Goal: Information Seeking & Learning: Learn about a topic

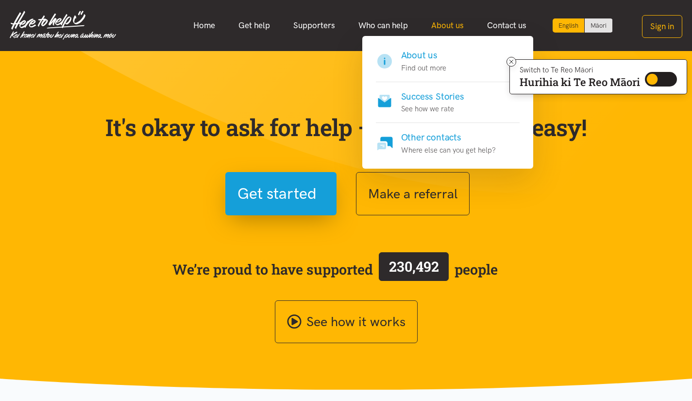
click at [448, 26] on link "About us" at bounding box center [448, 25] width 56 height 21
click at [448, 23] on link "About us" at bounding box center [448, 25] width 56 height 21
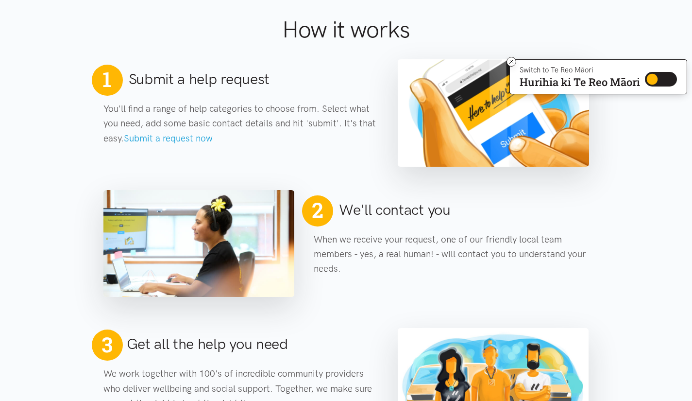
scroll to position [406, 0]
click at [510, 63] on icon at bounding box center [512, 62] width 4 height 4
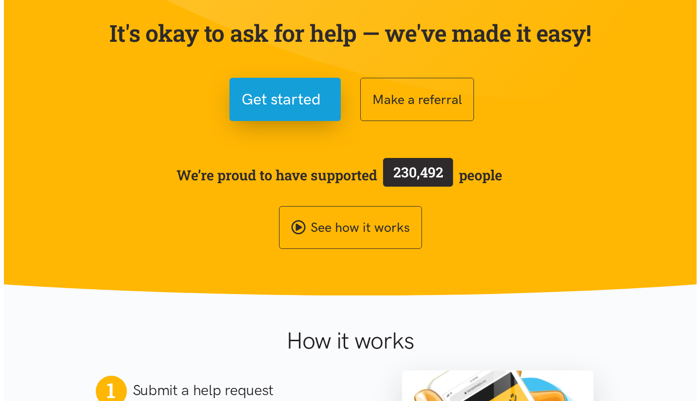
scroll to position [0, 0]
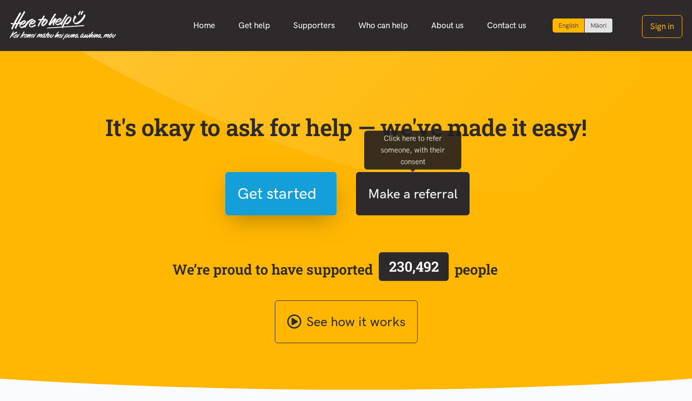
click at [394, 202] on button "Make a referral" at bounding box center [413, 193] width 114 height 43
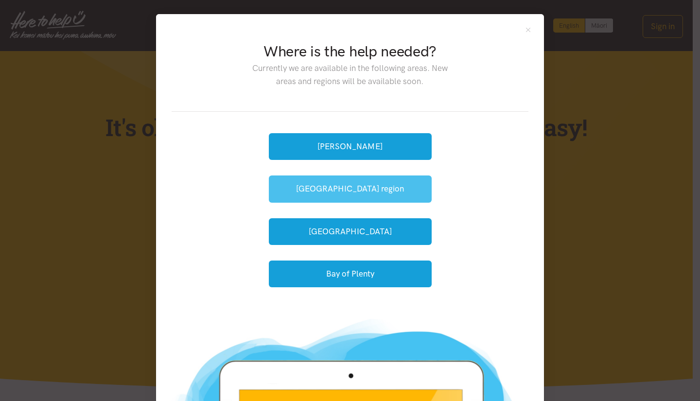
click at [328, 190] on button "[GEOGRAPHIC_DATA] region" at bounding box center [350, 188] width 163 height 27
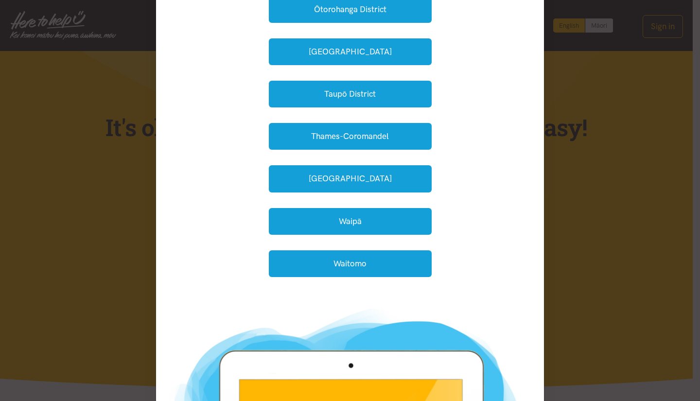
scroll to position [291, 0]
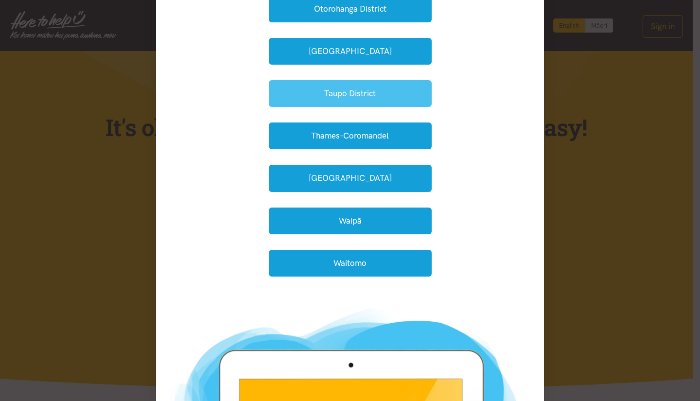
click at [337, 104] on button "Taupō District" at bounding box center [350, 93] width 163 height 27
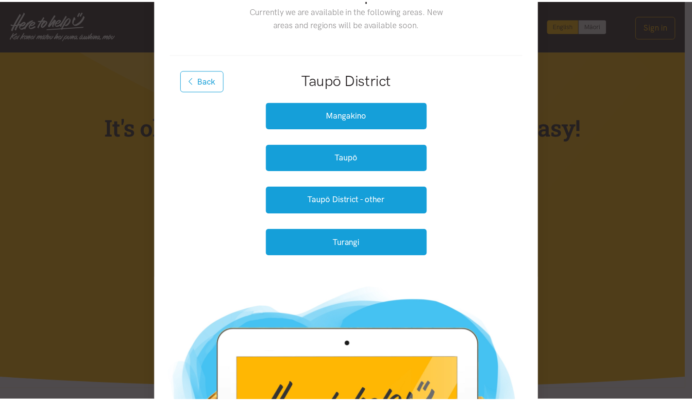
scroll to position [57, 0]
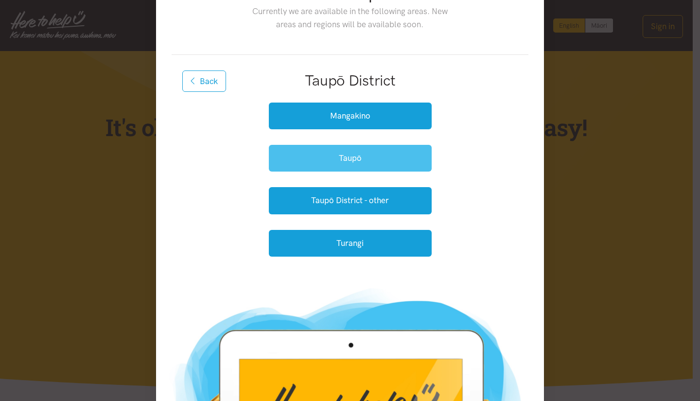
click at [344, 164] on button "Taupō" at bounding box center [350, 158] width 163 height 27
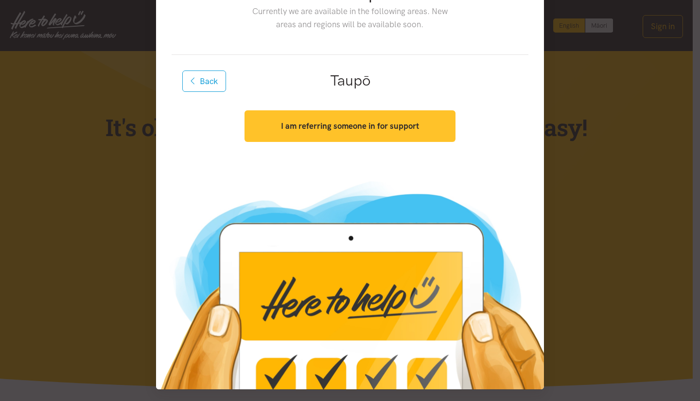
click at [346, 122] on strong "I am referring someone in for support" at bounding box center [350, 126] width 138 height 10
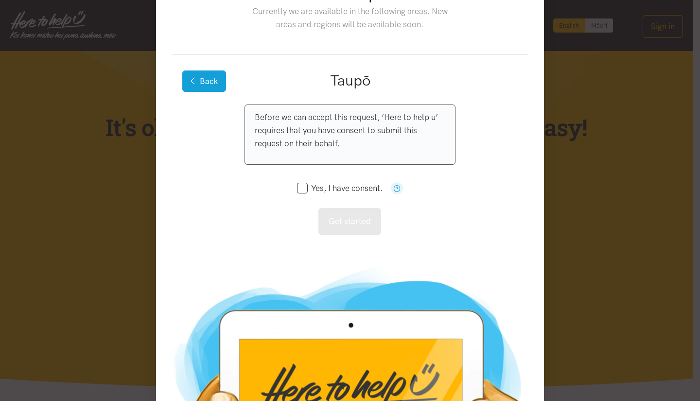
click at [207, 71] on button "Back" at bounding box center [204, 80] width 44 height 21
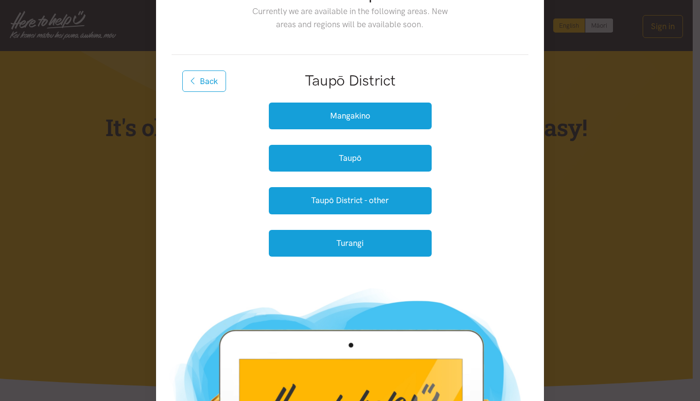
click at [570, 107] on div "Where is the help needed? Currently we are available in the following areas. Ne…" at bounding box center [350, 200] width 700 height 401
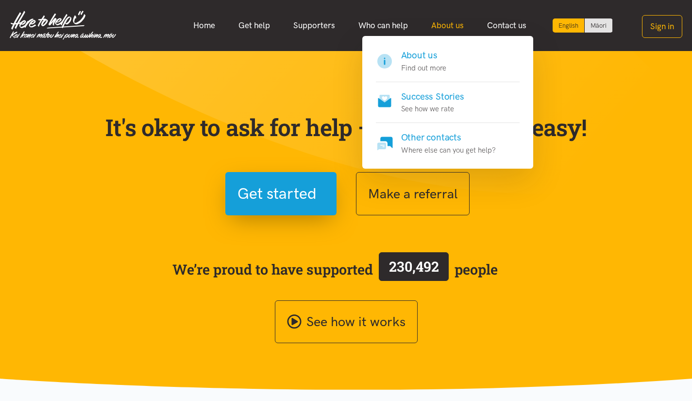
click at [454, 25] on link "About us" at bounding box center [448, 25] width 56 height 21
click at [426, 56] on h4 "About us" at bounding box center [423, 56] width 45 height 14
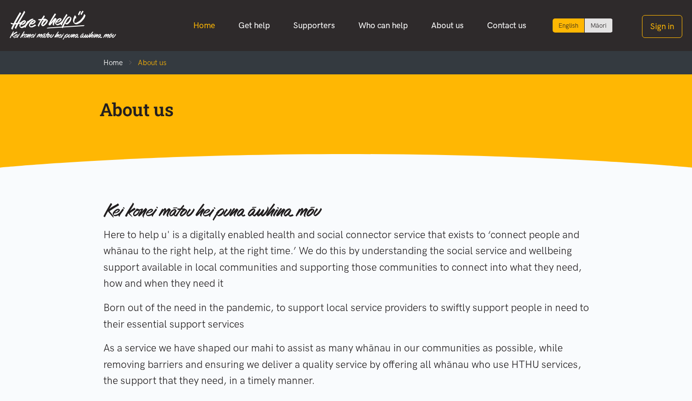
click at [208, 28] on link "Home" at bounding box center [204, 25] width 45 height 21
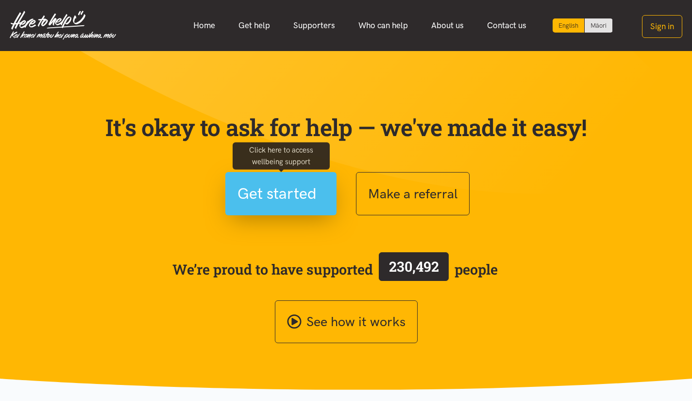
click at [262, 199] on span "Get started" at bounding box center [277, 193] width 79 height 25
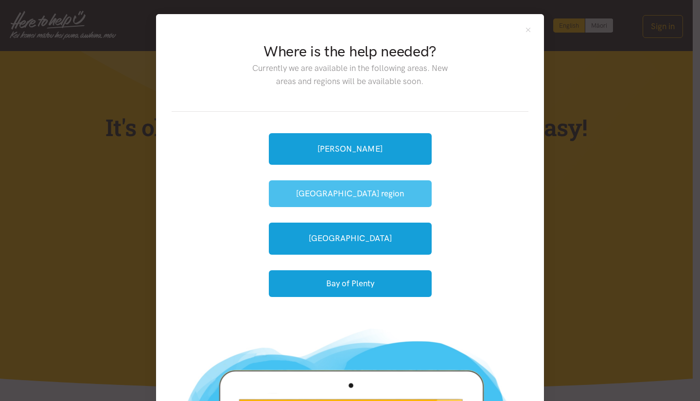
click at [323, 194] on button "[GEOGRAPHIC_DATA] region" at bounding box center [350, 193] width 163 height 27
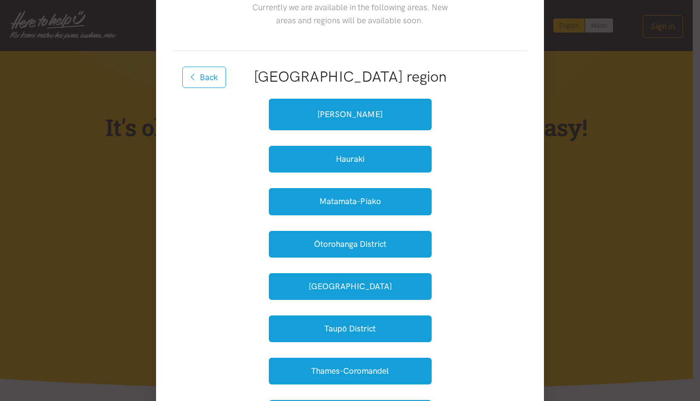
scroll to position [55, 0]
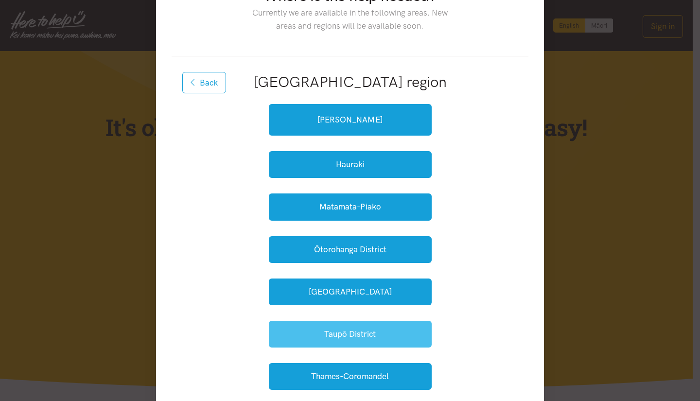
click at [302, 340] on button "Taupō District" at bounding box center [350, 334] width 163 height 27
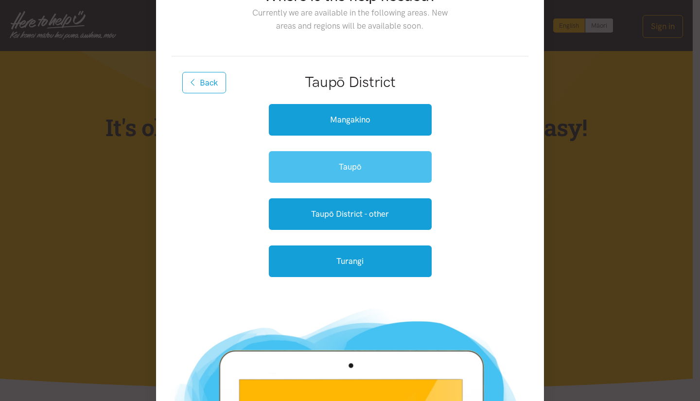
click at [313, 174] on link "Taupō" at bounding box center [350, 167] width 163 height 32
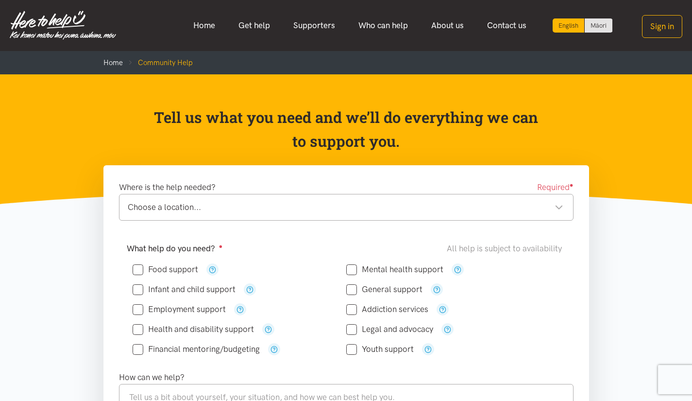
click at [59, 31] on img at bounding box center [63, 25] width 106 height 29
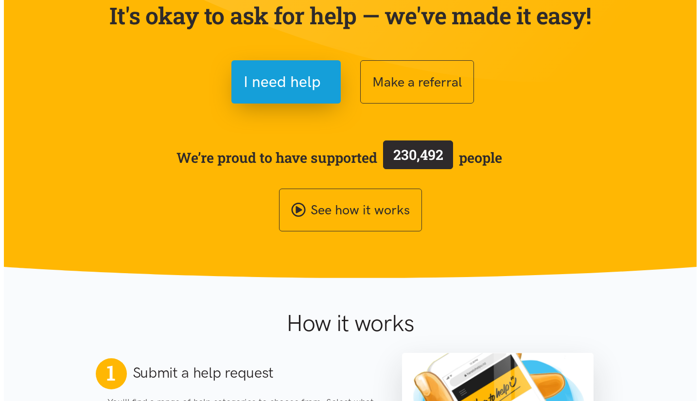
scroll to position [99, 0]
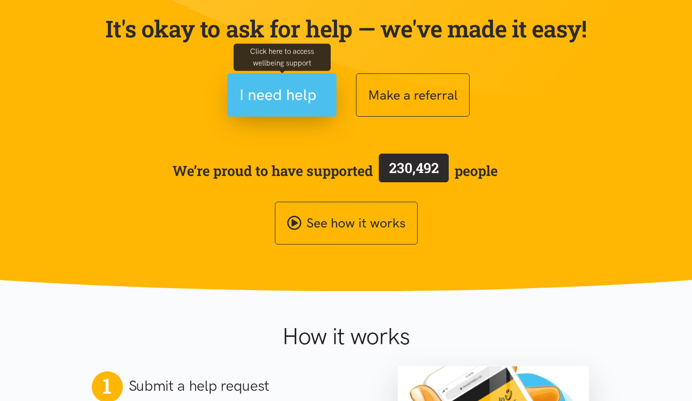
click at [255, 101] on span "I need help" at bounding box center [278, 95] width 77 height 25
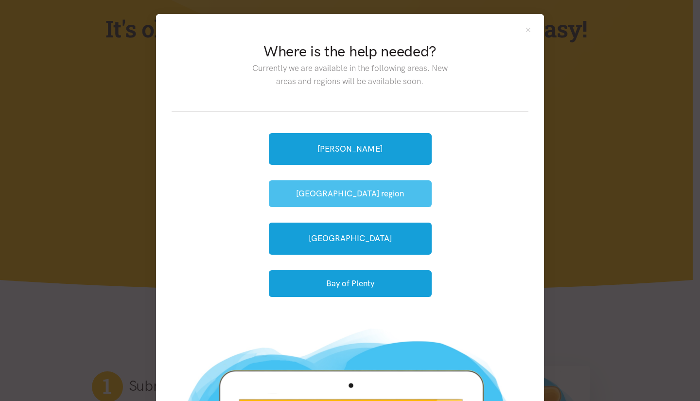
click at [342, 195] on button "[GEOGRAPHIC_DATA] region" at bounding box center [350, 193] width 163 height 27
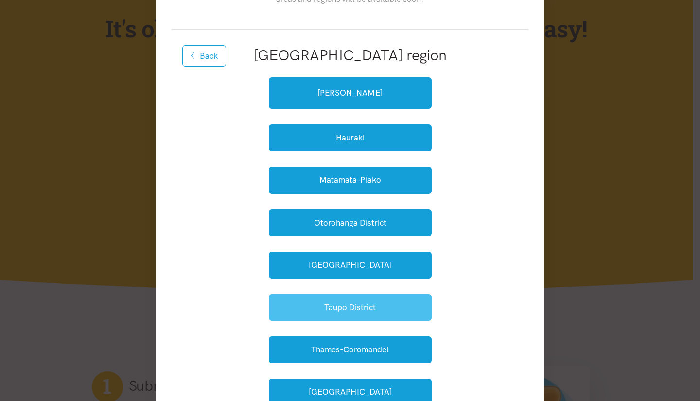
scroll to position [82, 0]
click at [355, 302] on button "Taupō District" at bounding box center [350, 307] width 163 height 27
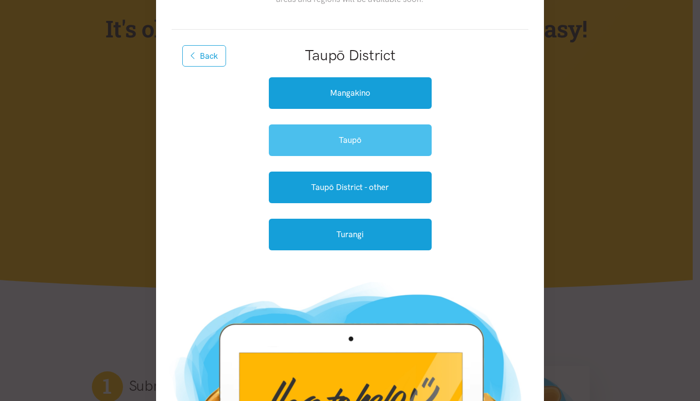
click at [347, 138] on link "Taupō" at bounding box center [350, 140] width 163 height 32
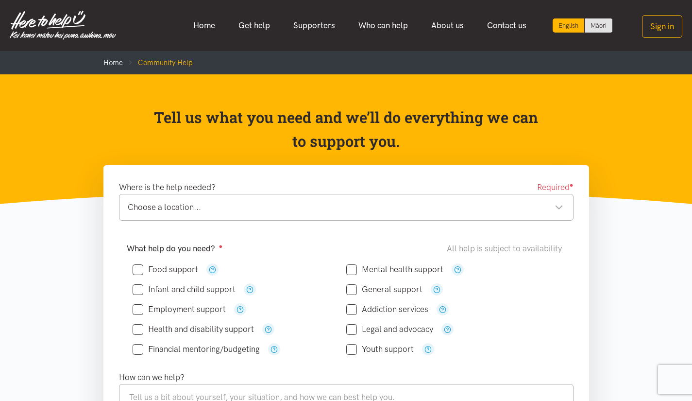
click at [355, 307] on input "Addiction services" at bounding box center [387, 309] width 82 height 8
checkbox input "true"
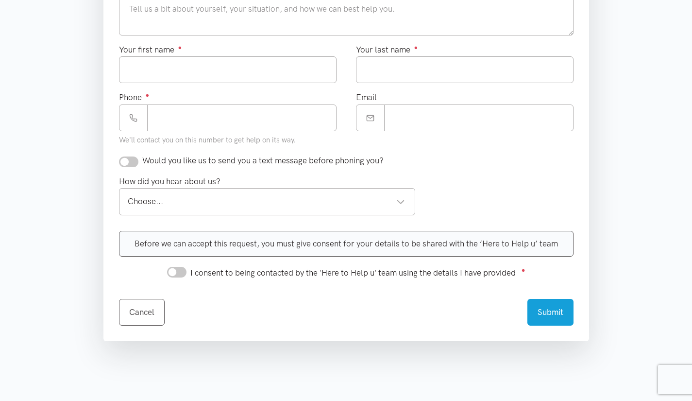
scroll to position [421, 0]
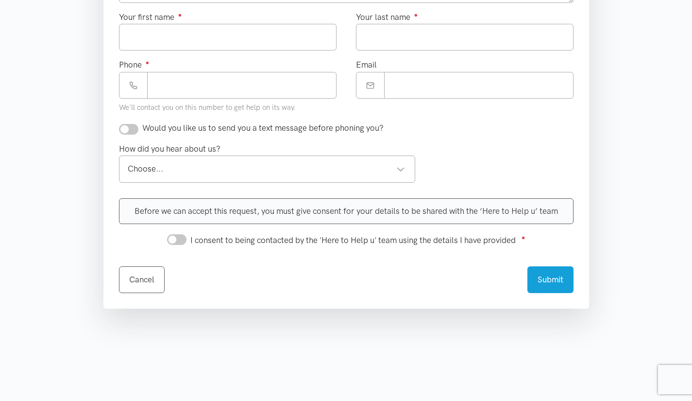
click at [387, 171] on div "Choose..." at bounding box center [267, 168] width 278 height 13
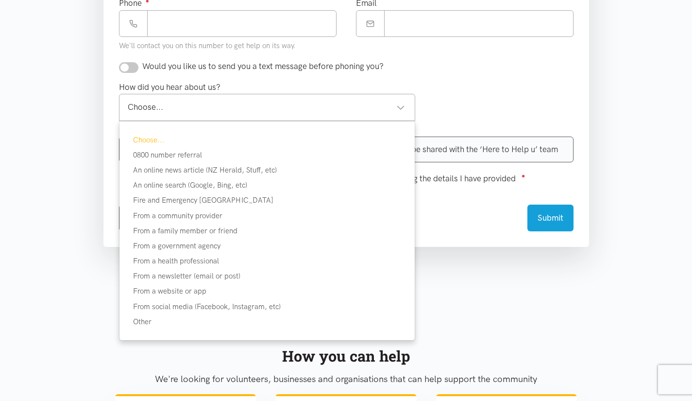
scroll to position [483, 0]
click at [395, 104] on div "Choose..." at bounding box center [267, 106] width 278 height 13
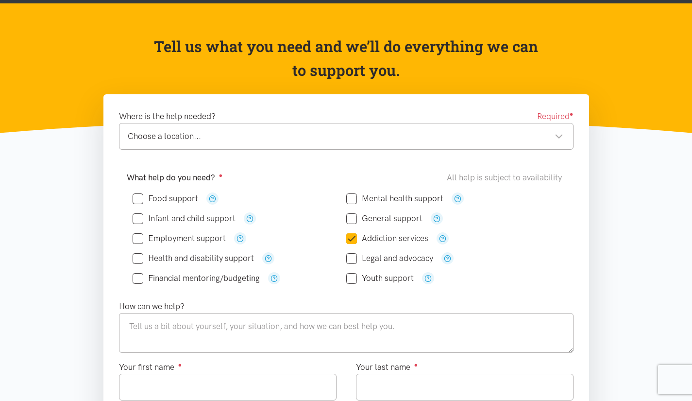
scroll to position [0, 0]
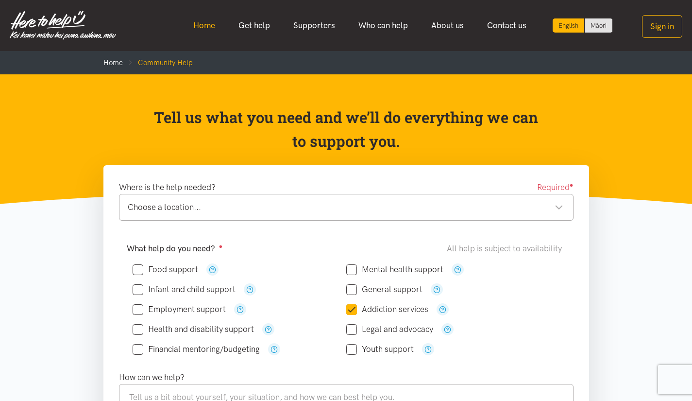
click at [211, 31] on link "Home" at bounding box center [204, 25] width 45 height 21
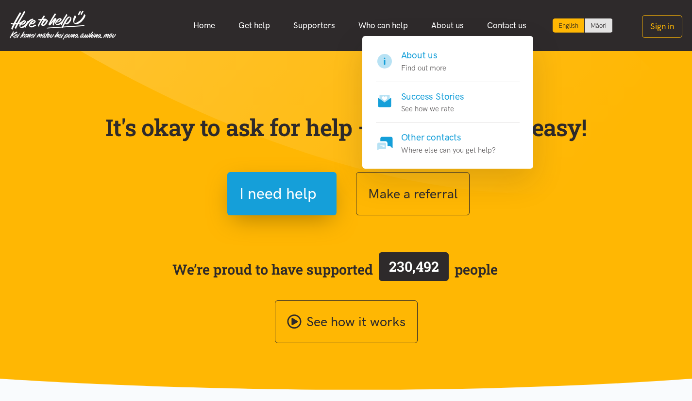
click at [420, 59] on h4 "About us" at bounding box center [423, 56] width 45 height 14
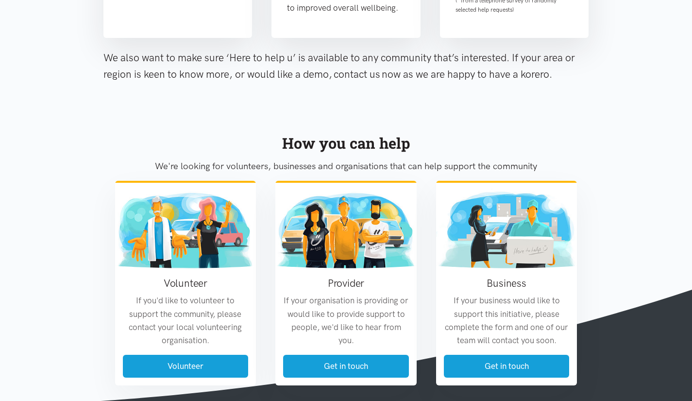
scroll to position [969, 0]
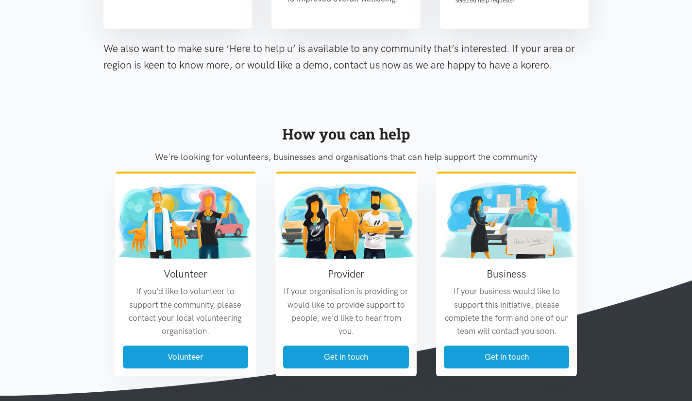
click at [642, 120] on section "How you can help We're looking for volunteers, businesses and organisations tha…" at bounding box center [346, 241] width 692 height 309
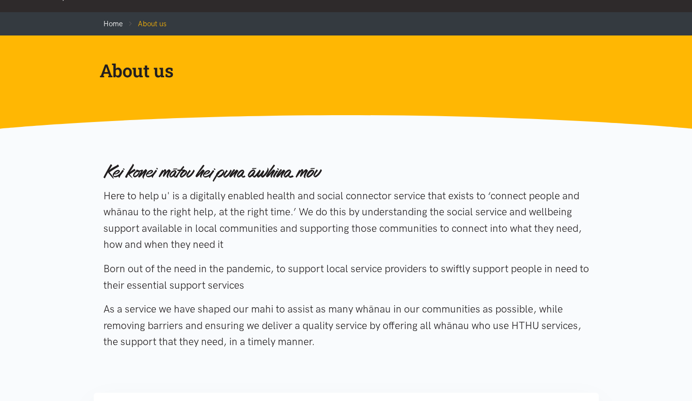
scroll to position [0, 0]
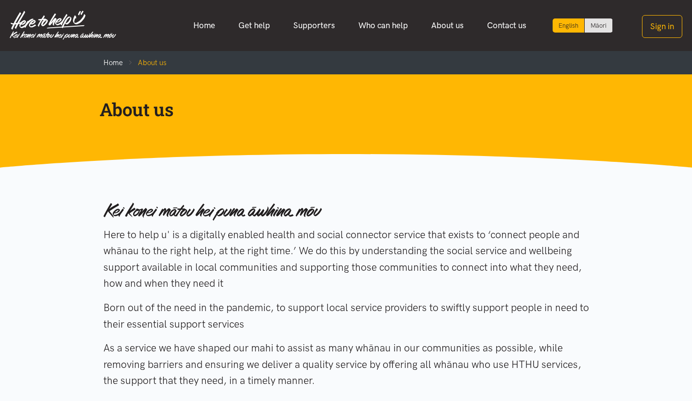
click at [586, 169] on section "Here to help u' is a digitally enabled health and social connector service that…" at bounding box center [346, 297] width 692 height 258
click at [599, 176] on section "Here to help u' is a digitally enabled health and social connector service that…" at bounding box center [346, 297] width 692 height 258
click at [590, 155] on section "About us" at bounding box center [346, 120] width 692 height 93
click at [216, 26] on link "Home" at bounding box center [204, 25] width 45 height 21
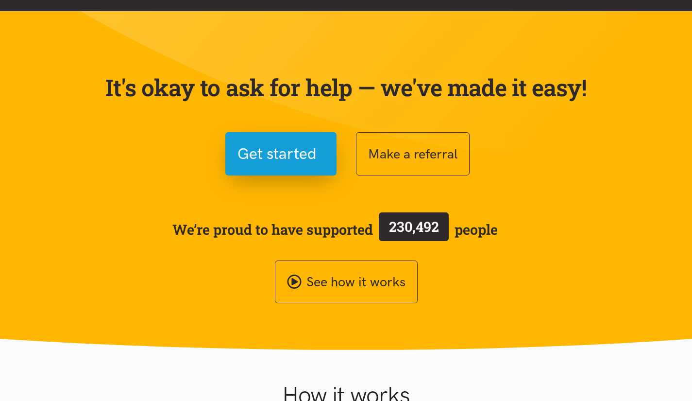
scroll to position [35, 0]
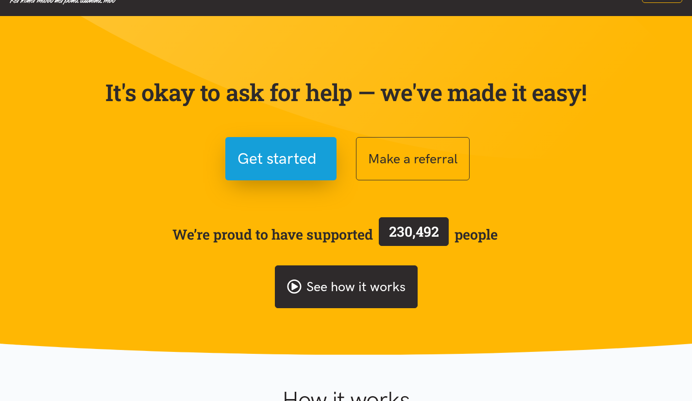
click at [368, 271] on link "See how it works" at bounding box center [346, 286] width 143 height 43
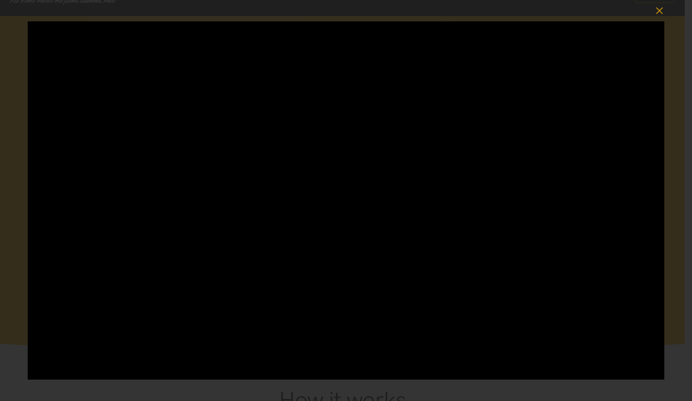
click at [2, 167] on div at bounding box center [346, 200] width 692 height 401
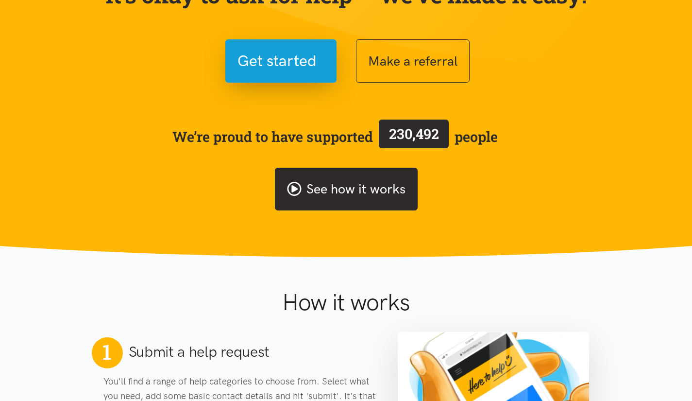
scroll to position [0, 0]
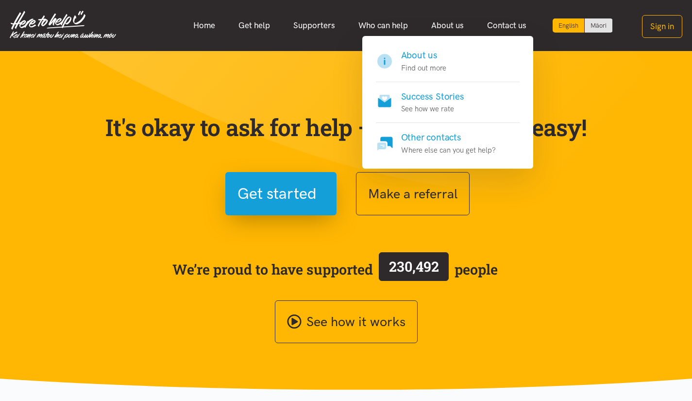
click at [471, 128] on link "Other contacts Where else can you get help?" at bounding box center [448, 139] width 144 height 33
